Goal: Task Accomplishment & Management: Use online tool/utility

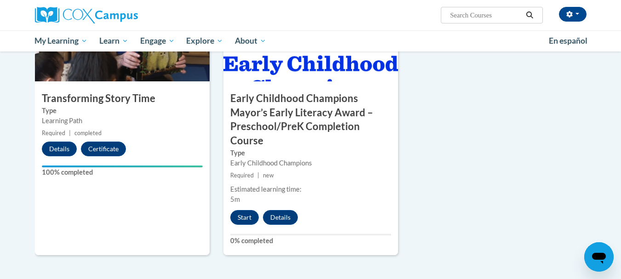
scroll to position [564, 0]
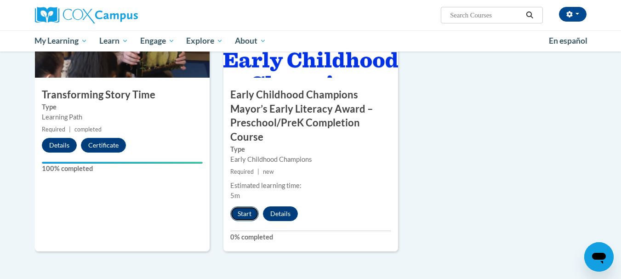
click at [240, 217] on button "Start" at bounding box center [244, 214] width 29 height 15
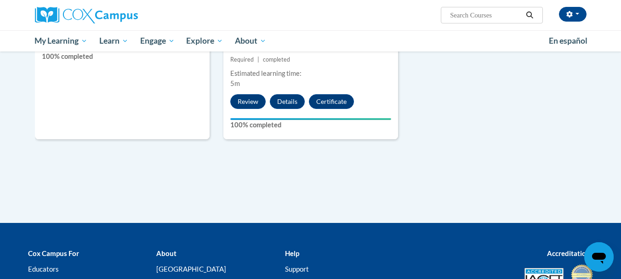
scroll to position [683, 0]
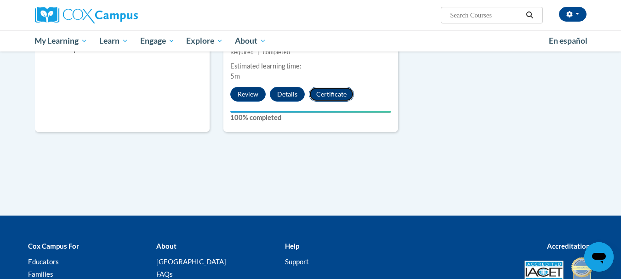
click at [327, 93] on button "Certificate" at bounding box center [331, 94] width 45 height 15
